Goal: Transaction & Acquisition: Book appointment/travel/reservation

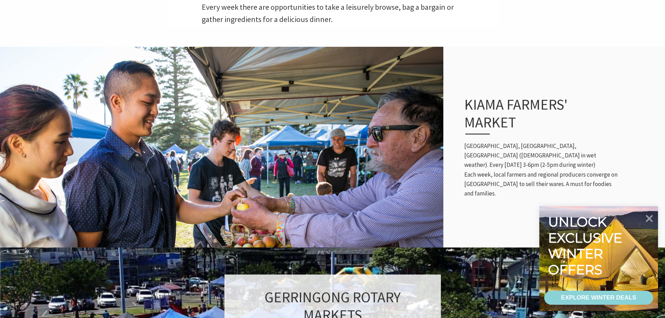
scroll to position [279, 0]
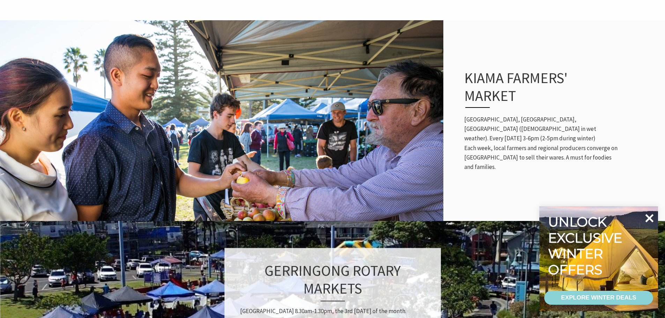
click at [651, 219] on icon at bounding box center [650, 218] width 8 height 8
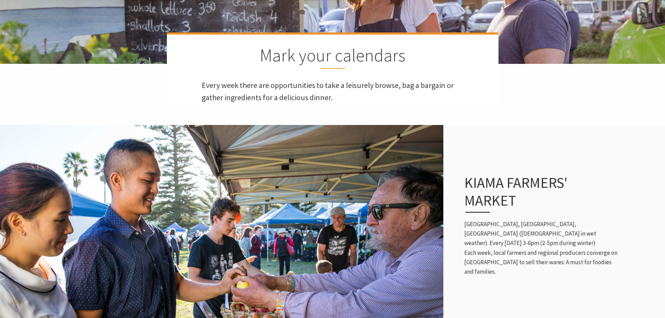
scroll to position [0, 0]
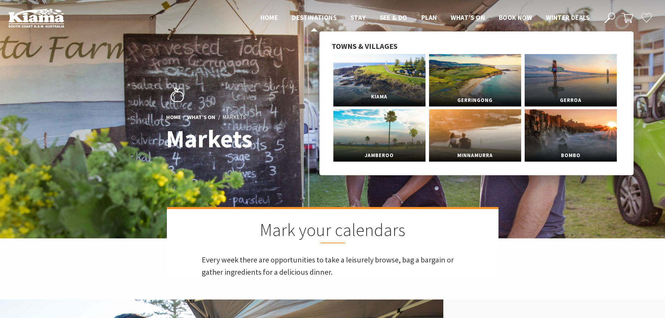
click at [376, 79] on link "Kiama" at bounding box center [380, 80] width 92 height 52
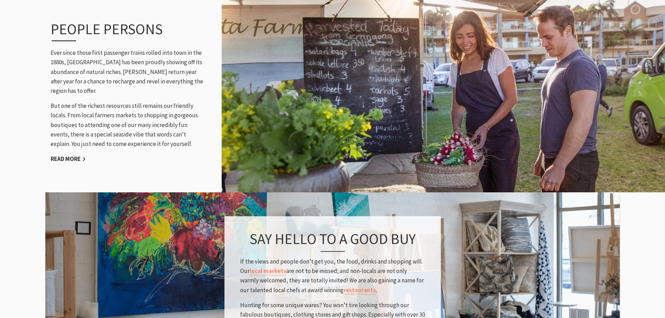
scroll to position [908, 0]
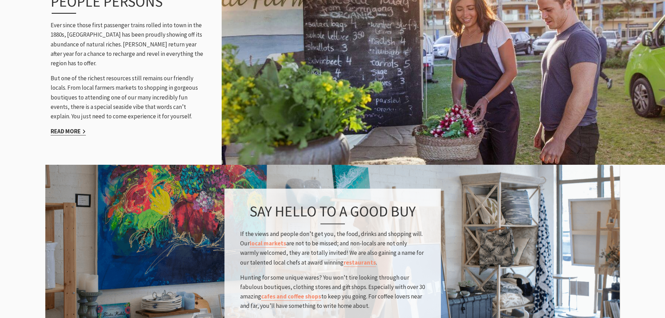
click at [68, 127] on link "Read More" at bounding box center [68, 131] width 35 height 8
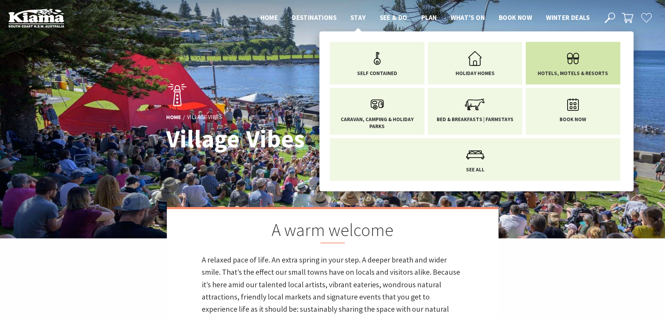
click at [573, 71] on span "Hotels, Motels & Resorts" at bounding box center [573, 73] width 71 height 7
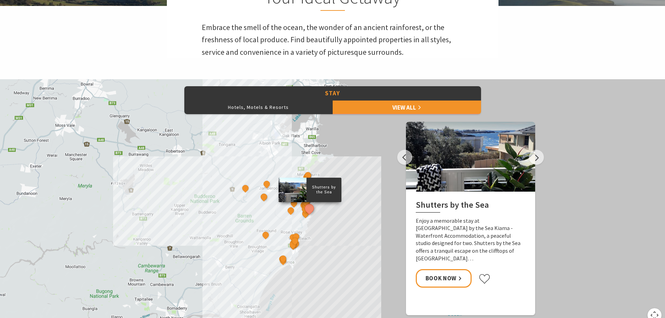
scroll to position [244, 0]
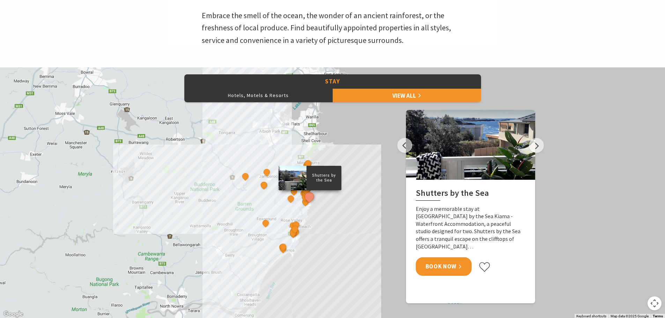
click at [446, 259] on link "Book Now" at bounding box center [444, 266] width 56 height 19
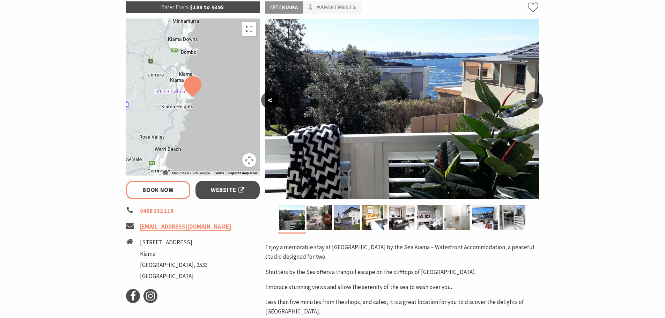
scroll to position [140, 0]
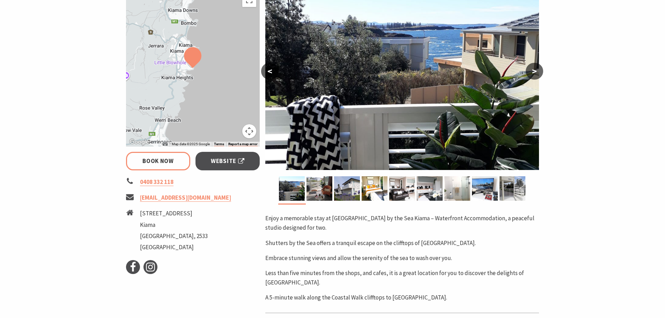
click at [341, 201] on div at bounding box center [348, 189] width 28 height 27
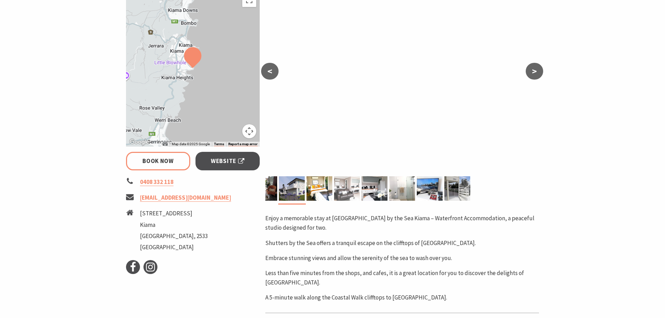
select select "3"
select select "2"
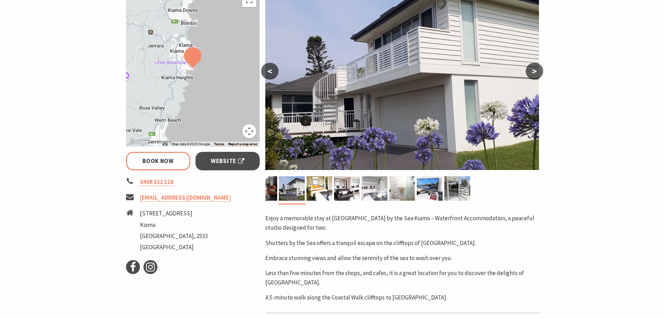
click at [380, 190] on img at bounding box center [375, 188] width 26 height 24
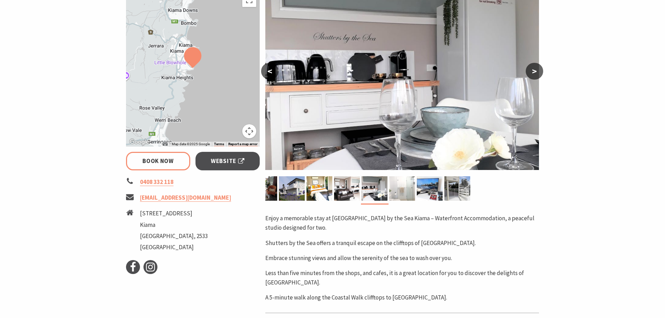
click at [414, 191] on img at bounding box center [402, 188] width 26 height 24
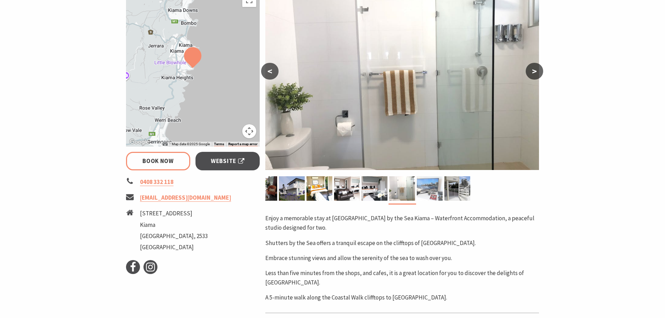
click at [442, 190] on img at bounding box center [430, 188] width 26 height 24
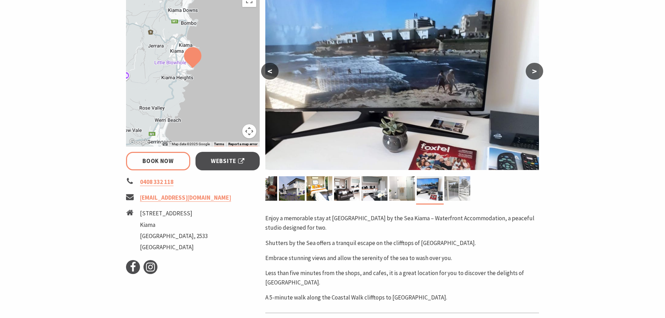
click at [464, 190] on img at bounding box center [458, 188] width 26 height 24
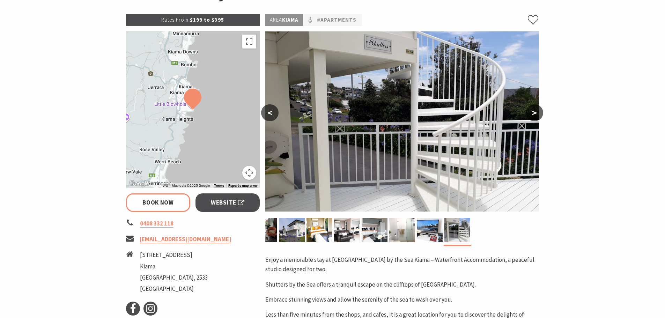
scroll to position [0, 0]
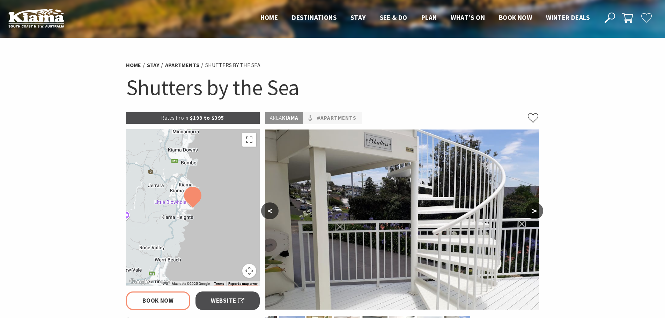
select select "3"
